Goal: Information Seeking & Learning: Understand process/instructions

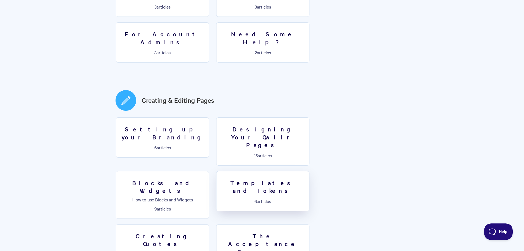
scroll to position [220, 0]
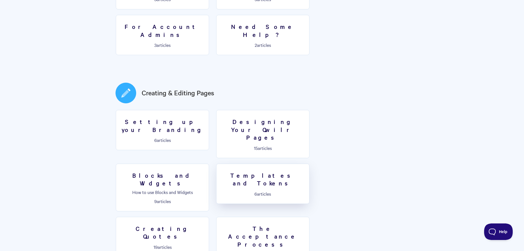
click at [216, 165] on link "Templates and Tokens 6 articles" at bounding box center [262, 184] width 93 height 40
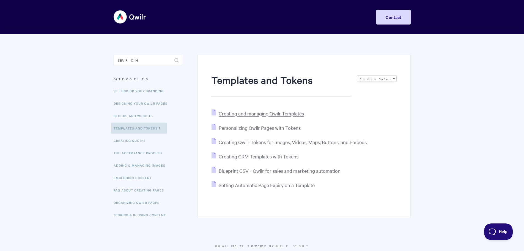
click at [244, 116] on span "Creating and managing Qwilr Templates" at bounding box center [261, 113] width 85 height 6
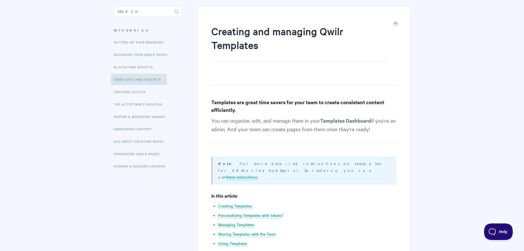
scroll to position [55, 0]
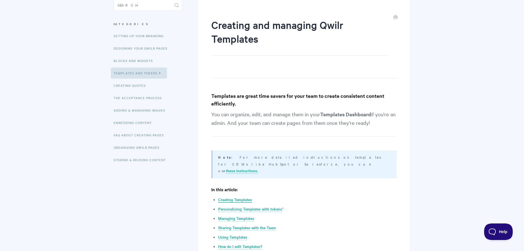
click at [244, 197] on link "Creating Templates" at bounding box center [235, 200] width 34 height 6
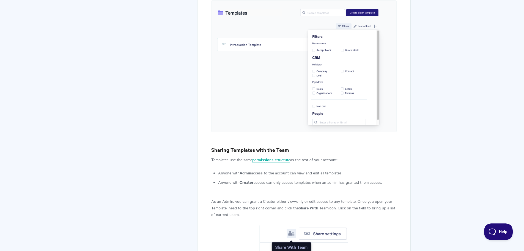
scroll to position [945, 0]
